Goal: Information Seeking & Learning: Find contact information

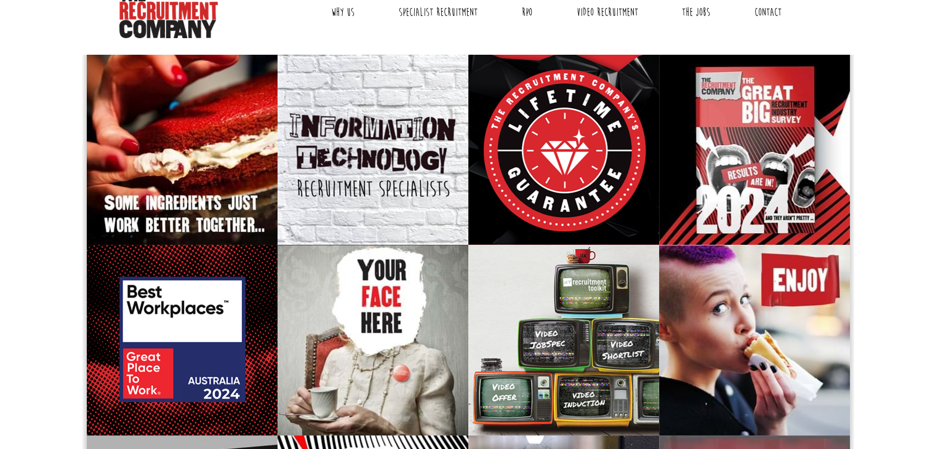
scroll to position [54, 0]
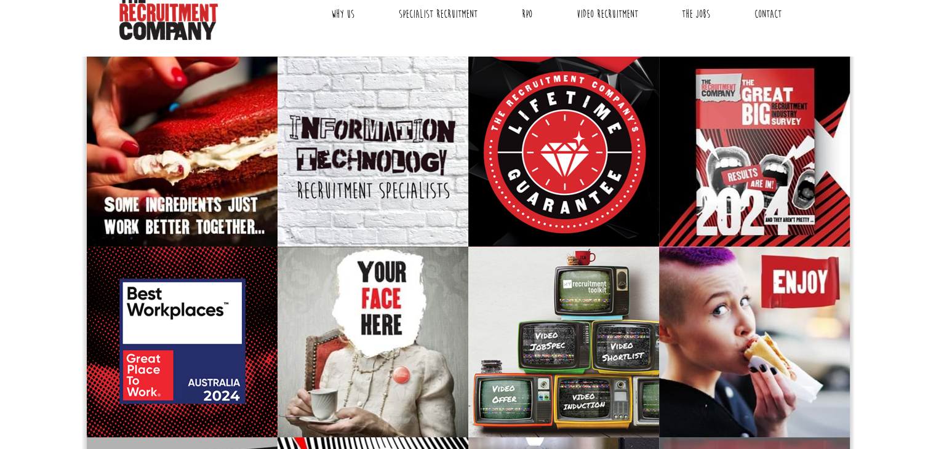
drag, startPoint x: 933, startPoint y: 129, endPoint x: 932, endPoint y: 36, distance: 92.9
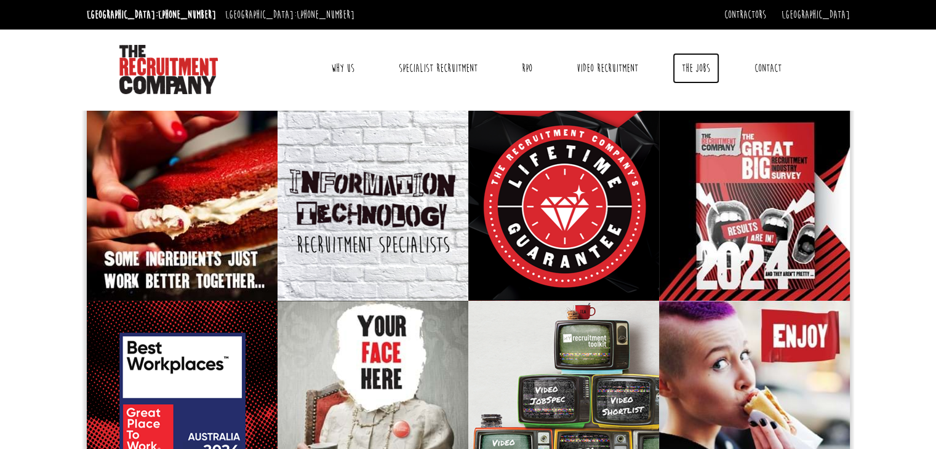
click at [687, 65] on link "The Jobs" at bounding box center [696, 68] width 47 height 31
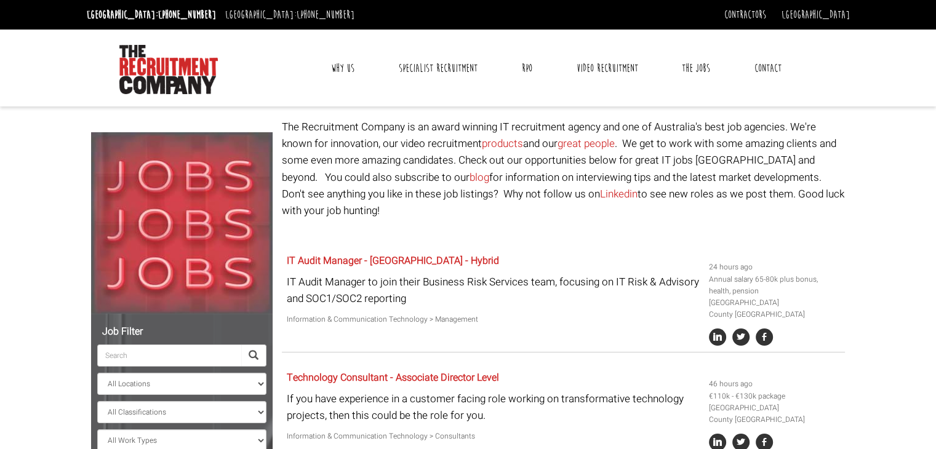
drag, startPoint x: 929, startPoint y: 108, endPoint x: 944, endPoint y: 142, distance: 36.6
